Goal: Transaction & Acquisition: Purchase product/service

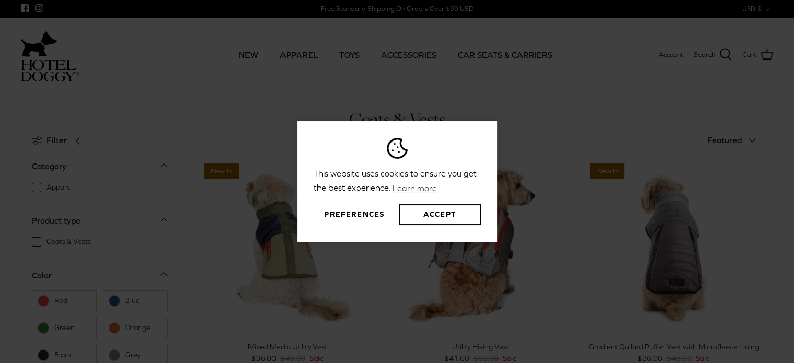
scroll to position [40, 0]
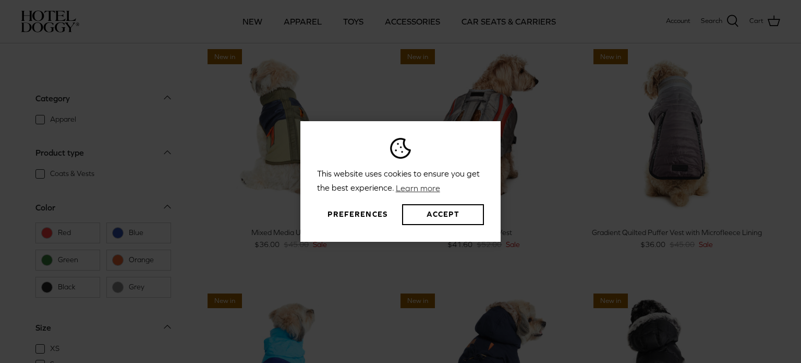
drag, startPoint x: 800, startPoint y: 32, endPoint x: 739, endPoint y: 58, distance: 66.7
click at [446, 217] on button "Accept" at bounding box center [443, 214] width 81 height 21
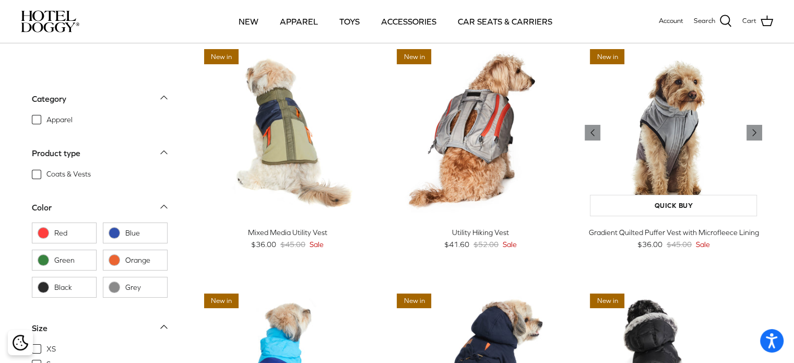
click at [680, 121] on img "Gradient Quilted Puffer Vest with Microfleece Lining" at bounding box center [672, 132] width 177 height 177
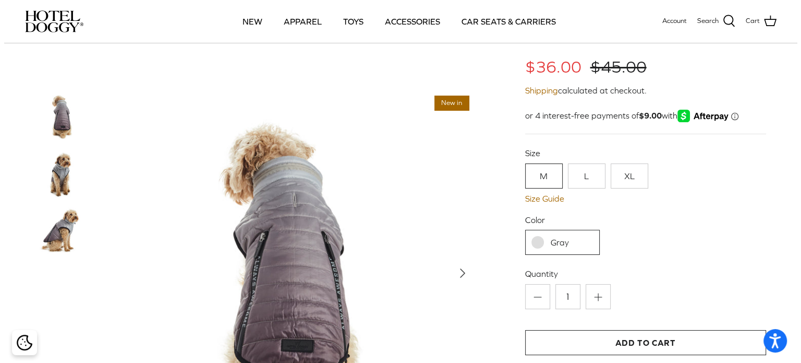
scroll to position [127, 0]
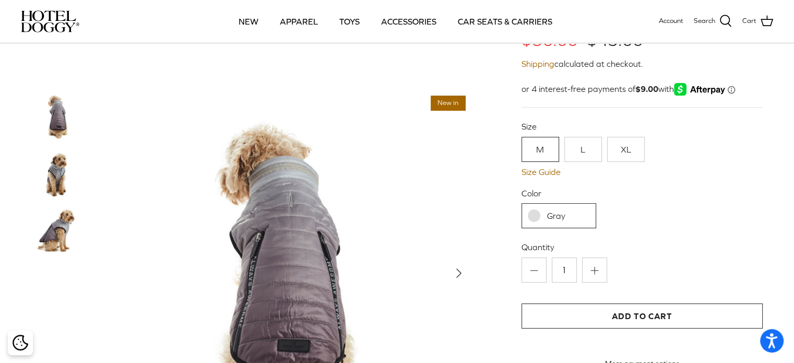
drag, startPoint x: 800, startPoint y: 30, endPoint x: 783, endPoint y: 60, distance: 34.1
click at [541, 174] on link "Size Guide" at bounding box center [641, 172] width 241 height 10
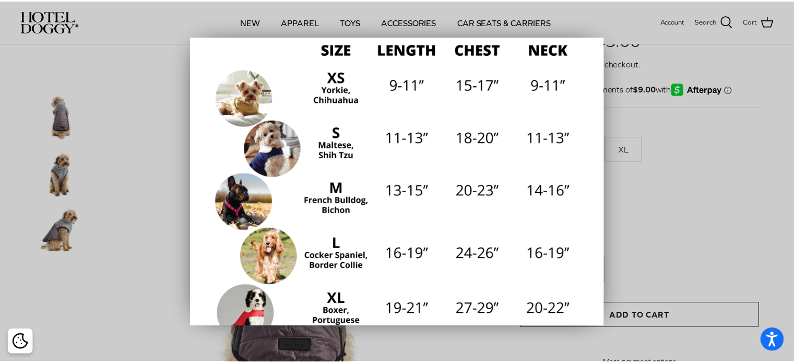
scroll to position [148, 0]
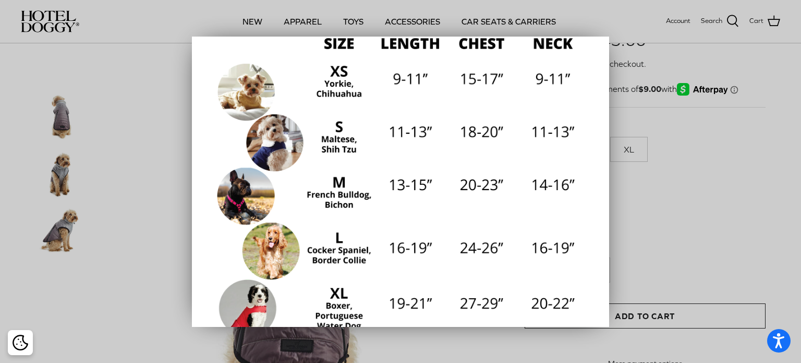
click at [685, 152] on div at bounding box center [400, 181] width 801 height 363
